Goal: Information Seeking & Learning: Learn about a topic

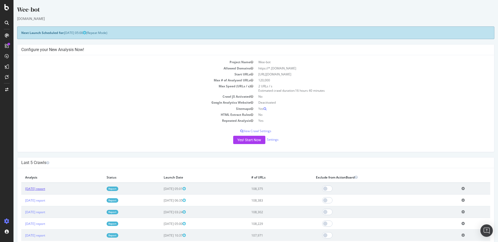
click at [45, 187] on link "[DATE] report" at bounding box center [35, 189] width 20 height 4
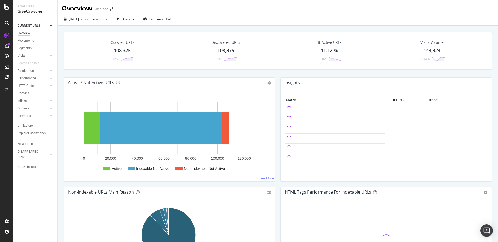
click at [120, 43] on div "Crawled URLs" at bounding box center [122, 42] width 24 height 5
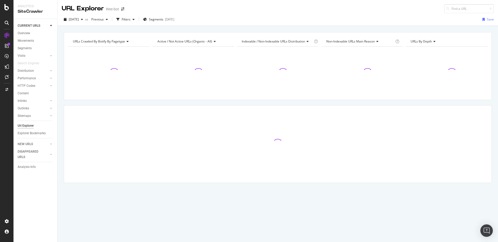
click at [130, 24] on div "[DATE] vs Previous Filters Segments [DATE] Save" at bounding box center [278, 20] width 440 height 10
click at [130, 19] on div "Filters" at bounding box center [126, 19] width 9 height 4
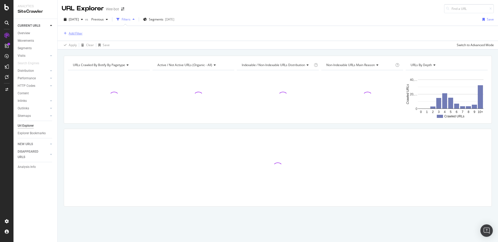
click at [82, 31] on div "Add Filter" at bounding box center [72, 34] width 21 height 6
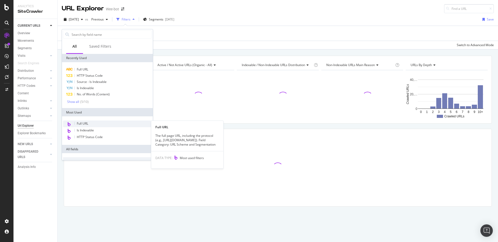
click at [90, 124] on div "Full URL" at bounding box center [107, 124] width 89 height 7
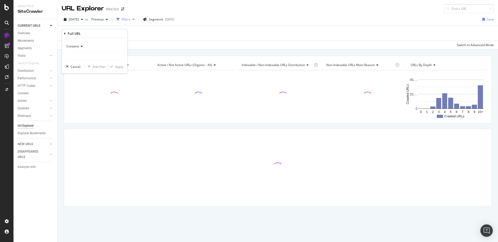
click at [78, 45] on span "Contains" at bounding box center [72, 46] width 13 height 4
click at [92, 57] on div "Equal to" at bounding box center [94, 57] width 55 height 7
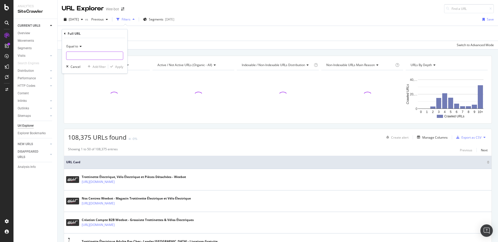
click at [92, 57] on input "text" at bounding box center [94, 56] width 56 height 8
paste input "[URL][DOMAIN_NAME]"
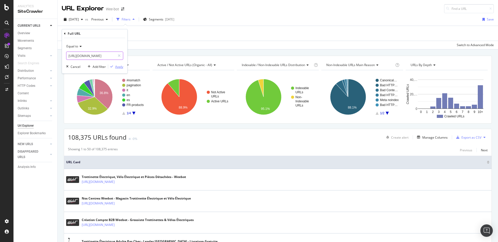
type input "[URL][DOMAIN_NAME]"
click at [116, 66] on div "Apply" at bounding box center [119, 67] width 8 height 4
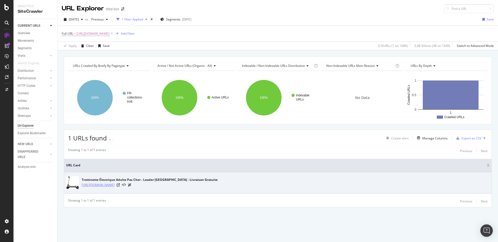
click at [115, 185] on link "[URL][DOMAIN_NAME]" at bounding box center [98, 184] width 33 height 5
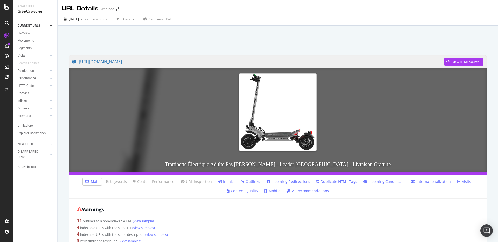
click at [224, 181] on link "Inlinks" at bounding box center [226, 181] width 16 height 5
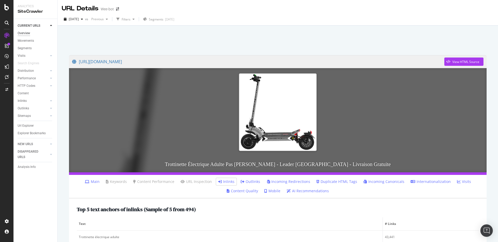
click at [28, 33] on div "Overview" at bounding box center [24, 33] width 12 height 5
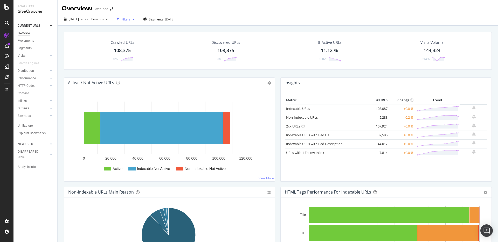
click at [130, 21] on div "Filters" at bounding box center [126, 19] width 9 height 4
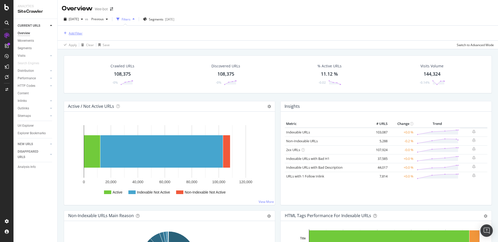
click at [78, 31] on div "Add Filter" at bounding box center [76, 33] width 14 height 4
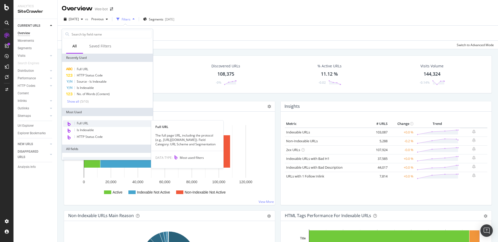
click at [95, 123] on div "Full URL" at bounding box center [107, 123] width 89 height 7
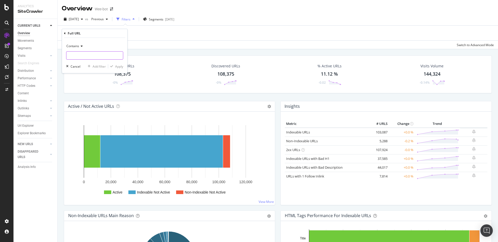
click at [108, 53] on input "text" at bounding box center [94, 55] width 56 height 8
paste input "[URL][DOMAIN_NAME]"
type input "[URL][DOMAIN_NAME]"
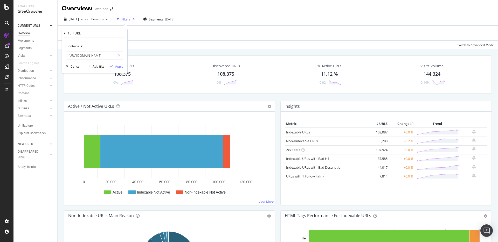
click at [80, 42] on div "Contains" at bounding box center [94, 46] width 57 height 8
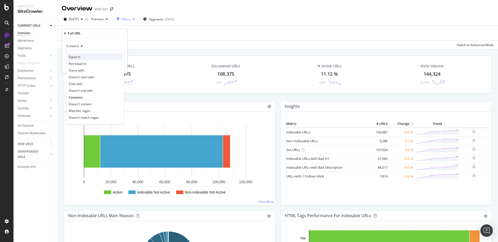
click at [85, 57] on div "Equal to" at bounding box center [94, 56] width 55 height 7
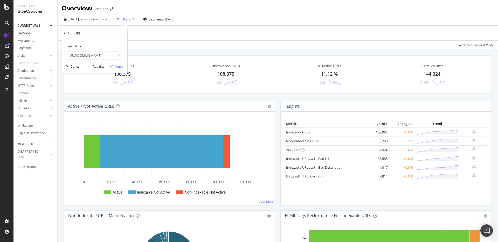
click at [118, 68] on div "Apply" at bounding box center [119, 66] width 8 height 4
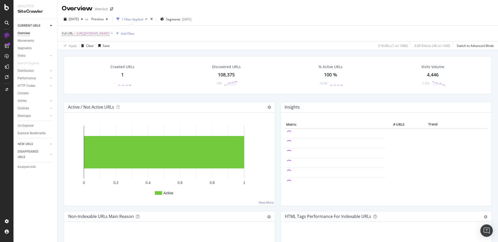
click at [129, 76] on div "Crawled URLs 1 -" at bounding box center [122, 75] width 34 height 27
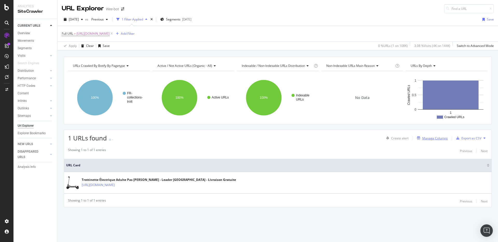
click at [434, 138] on div "Manage Columns" at bounding box center [434, 138] width 25 height 4
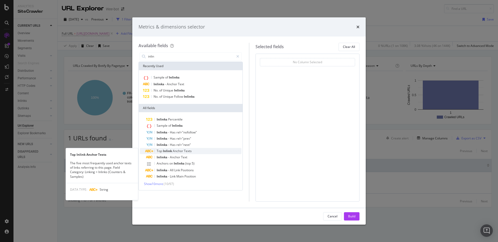
type input "inlin"
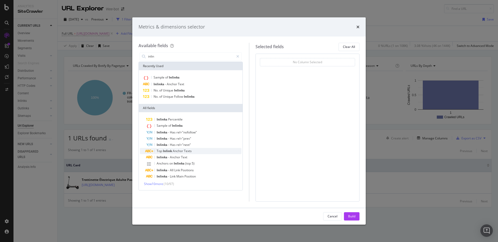
click at [202, 149] on div "Top Inlink Anchor Texts" at bounding box center [193, 151] width 95 height 6
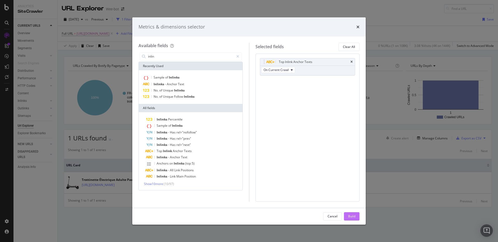
click at [355, 217] on button "Build" at bounding box center [352, 216] width 16 height 8
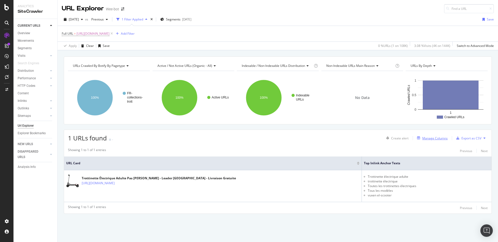
click at [443, 138] on div "Manage Columns" at bounding box center [434, 138] width 25 height 4
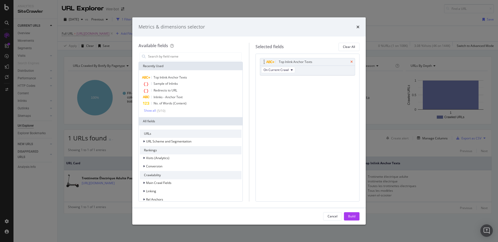
click at [350, 61] on icon "times" at bounding box center [351, 61] width 2 height 3
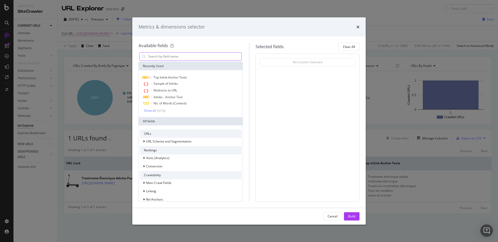
click at [199, 56] on input "modal" at bounding box center [194, 57] width 94 height 8
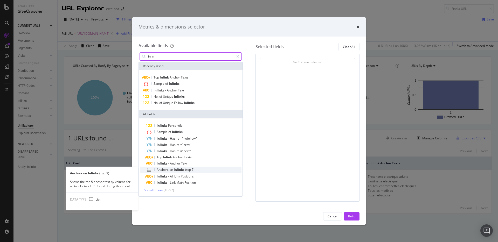
type input "inlin"
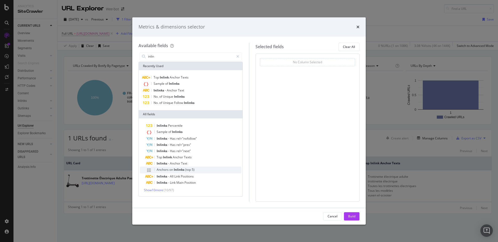
click at [180, 172] on span "Inlinks" at bounding box center [179, 169] width 11 height 4
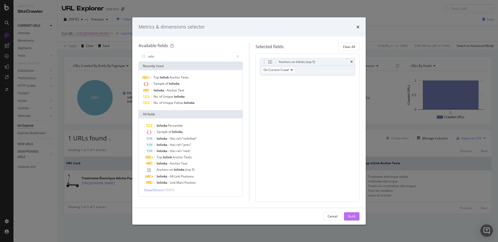
click at [351, 217] on div "Build" at bounding box center [351, 216] width 7 height 4
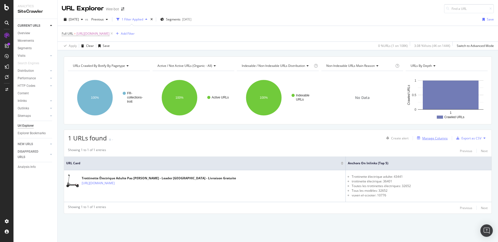
click at [433, 137] on div "Manage Columns" at bounding box center [434, 138] width 25 height 4
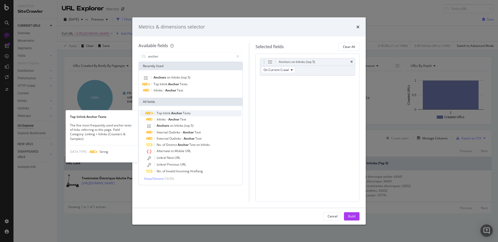
type input "anchor"
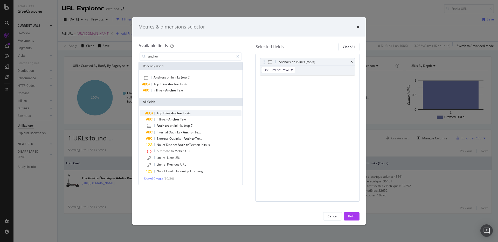
click at [203, 115] on div "Top Inlink Anchor Texts" at bounding box center [193, 113] width 95 height 6
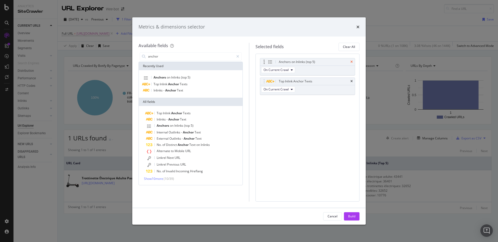
click at [352, 63] on icon "times" at bounding box center [351, 61] width 2 height 3
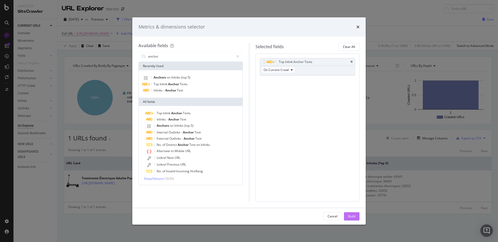
click at [353, 217] on div "Build" at bounding box center [351, 216] width 7 height 4
